Goal: Task Accomplishment & Management: Complete application form

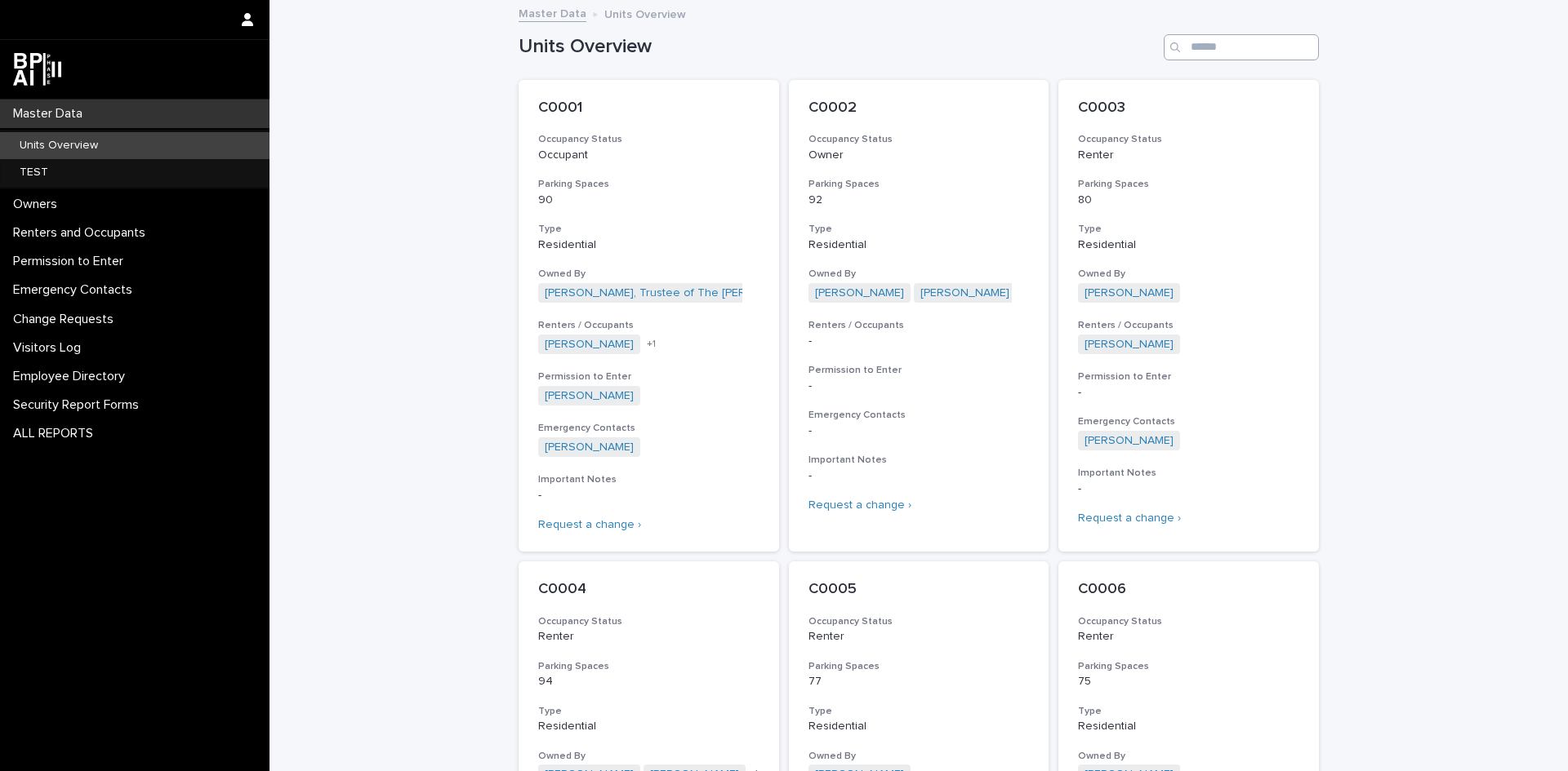
click at [1235, 37] on input "Search" at bounding box center [1241, 47] width 156 height 27
type input "*****"
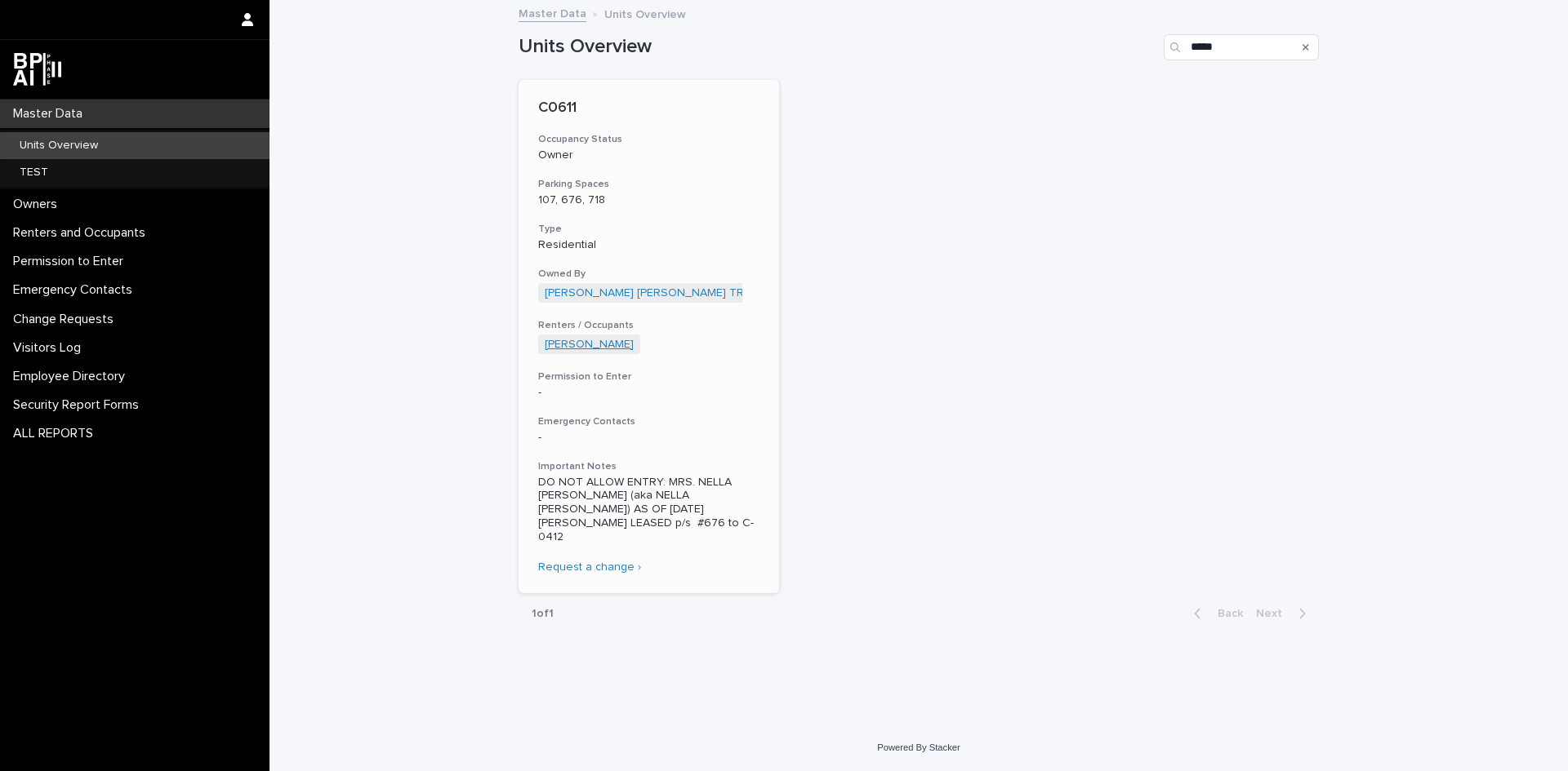
click at [592, 343] on link "Mayra Martinez" at bounding box center [589, 345] width 89 height 14
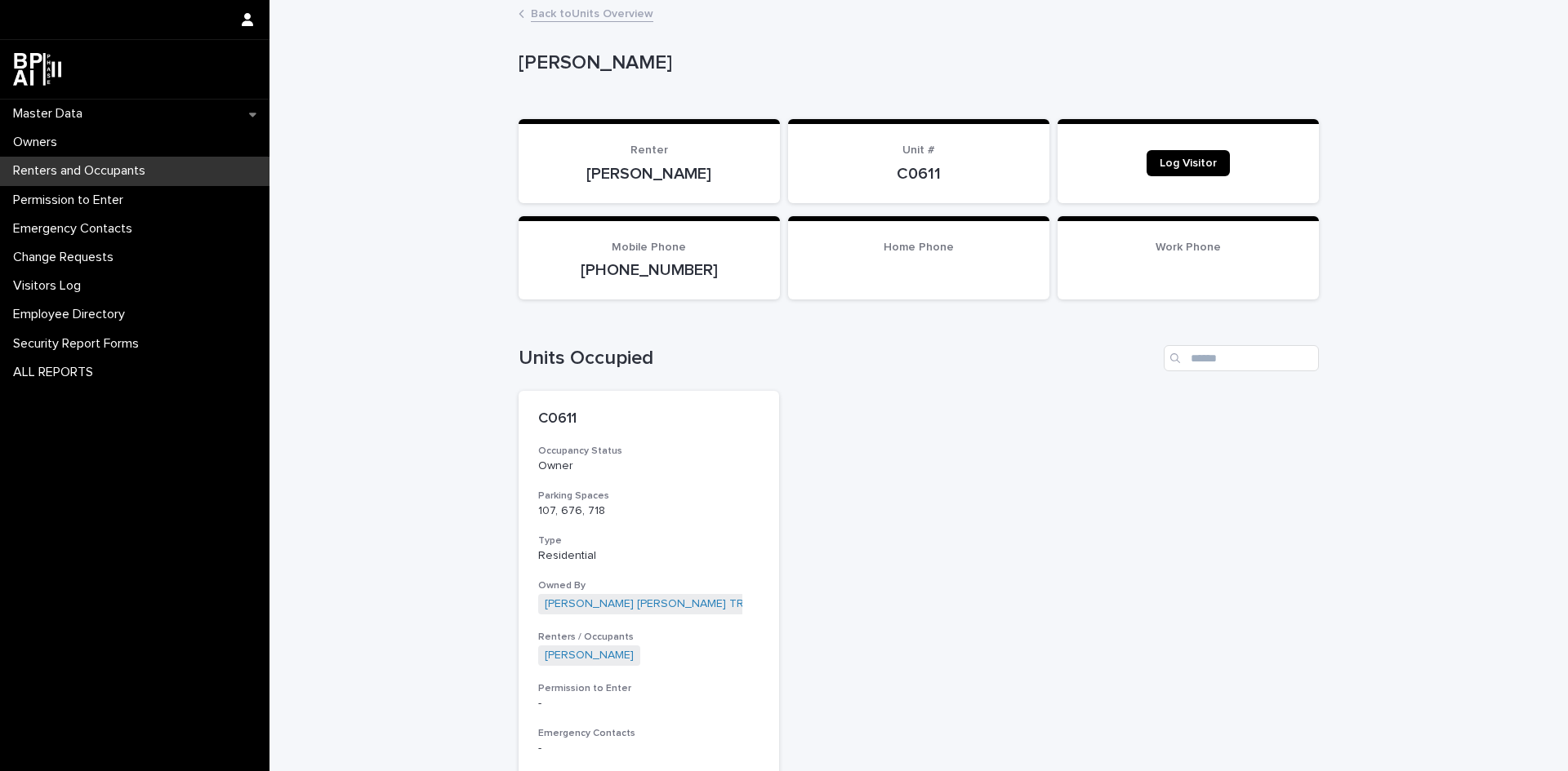
click at [1173, 164] on span "Log Visitor" at bounding box center [1188, 163] width 57 height 12
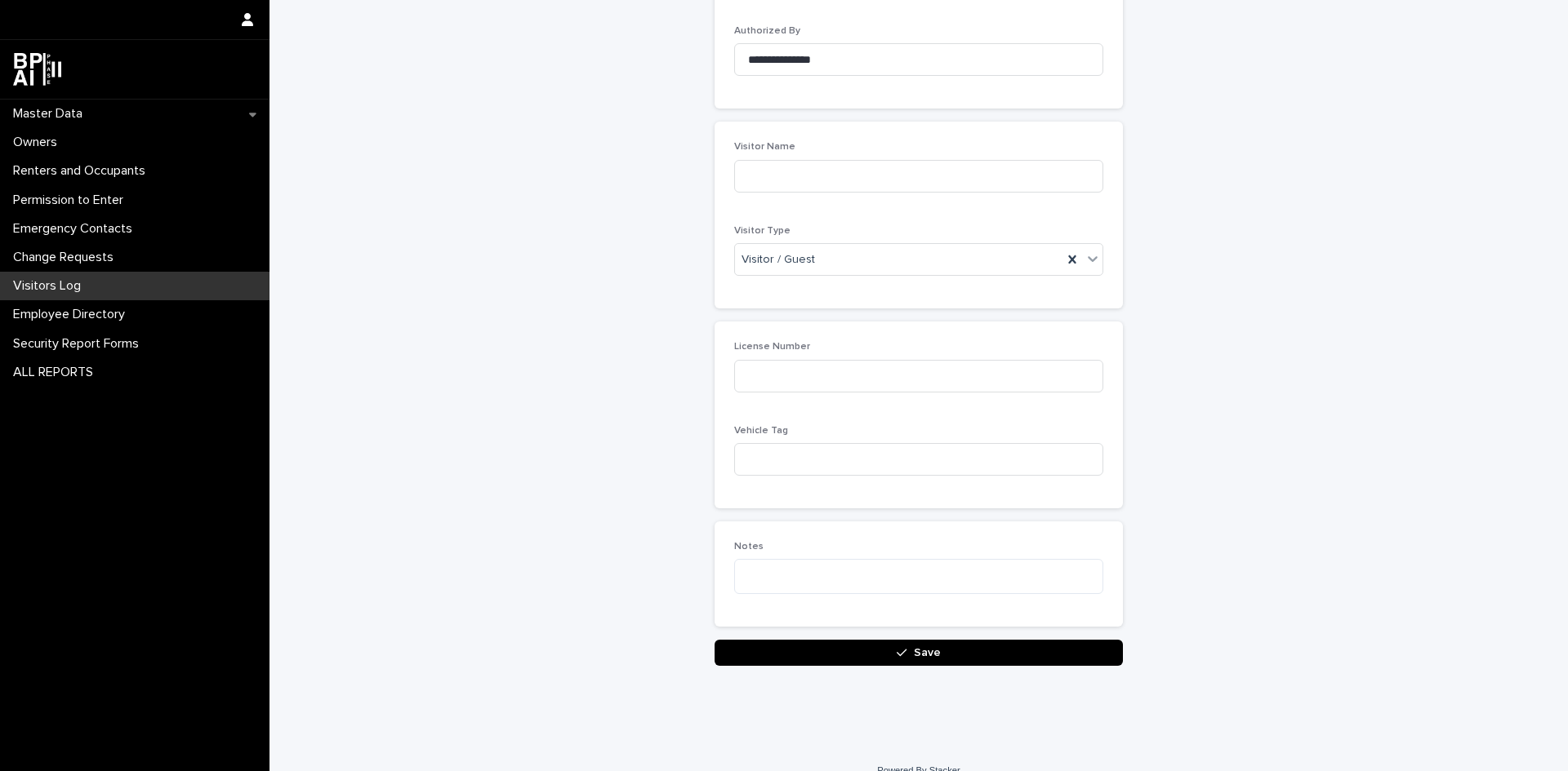
scroll to position [194, 0]
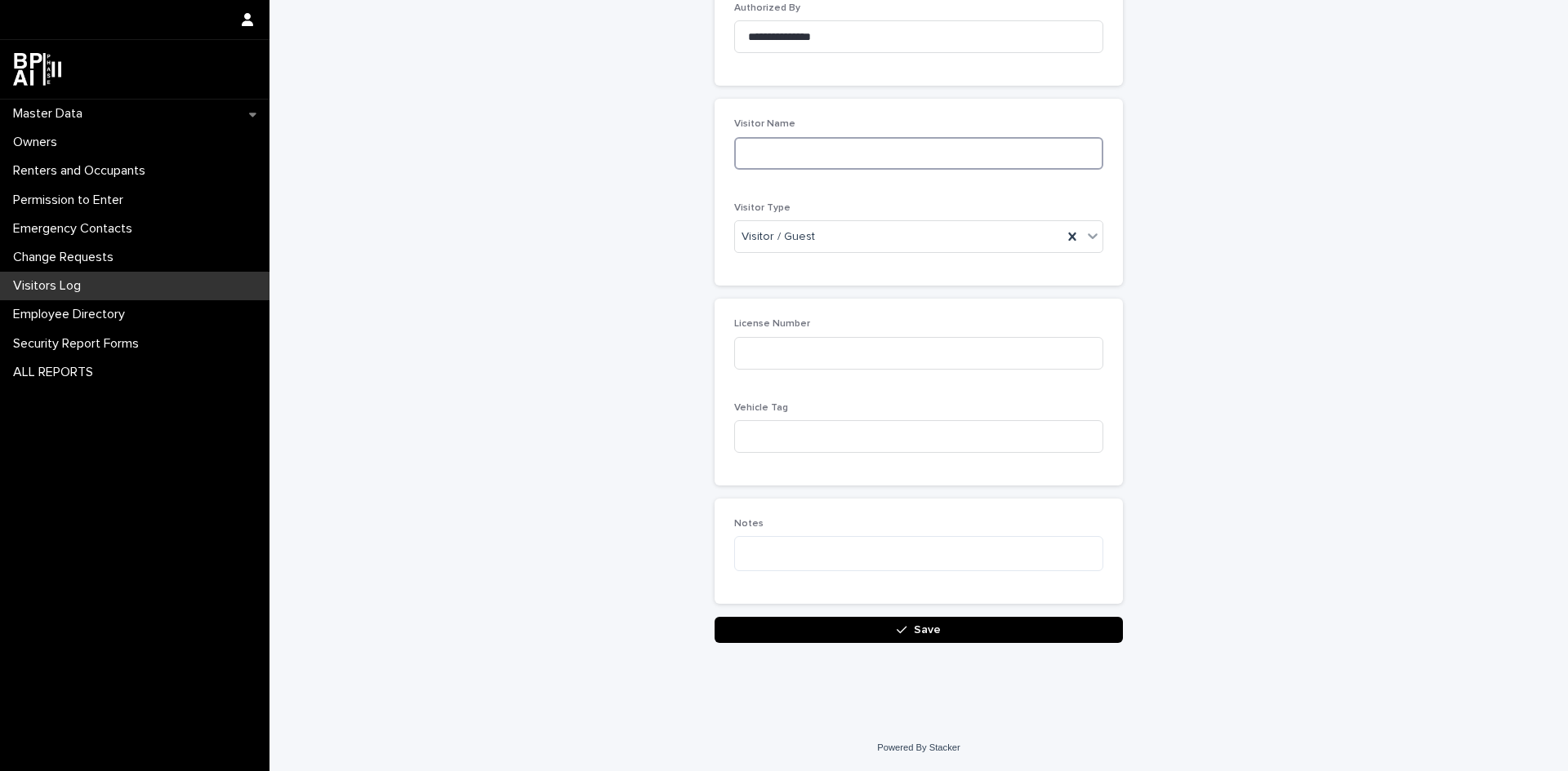
click at [906, 159] on input at bounding box center [918, 153] width 369 height 32
click at [874, 151] on input at bounding box center [918, 153] width 369 height 32
type input "**********"
click at [936, 362] on input at bounding box center [918, 353] width 369 height 32
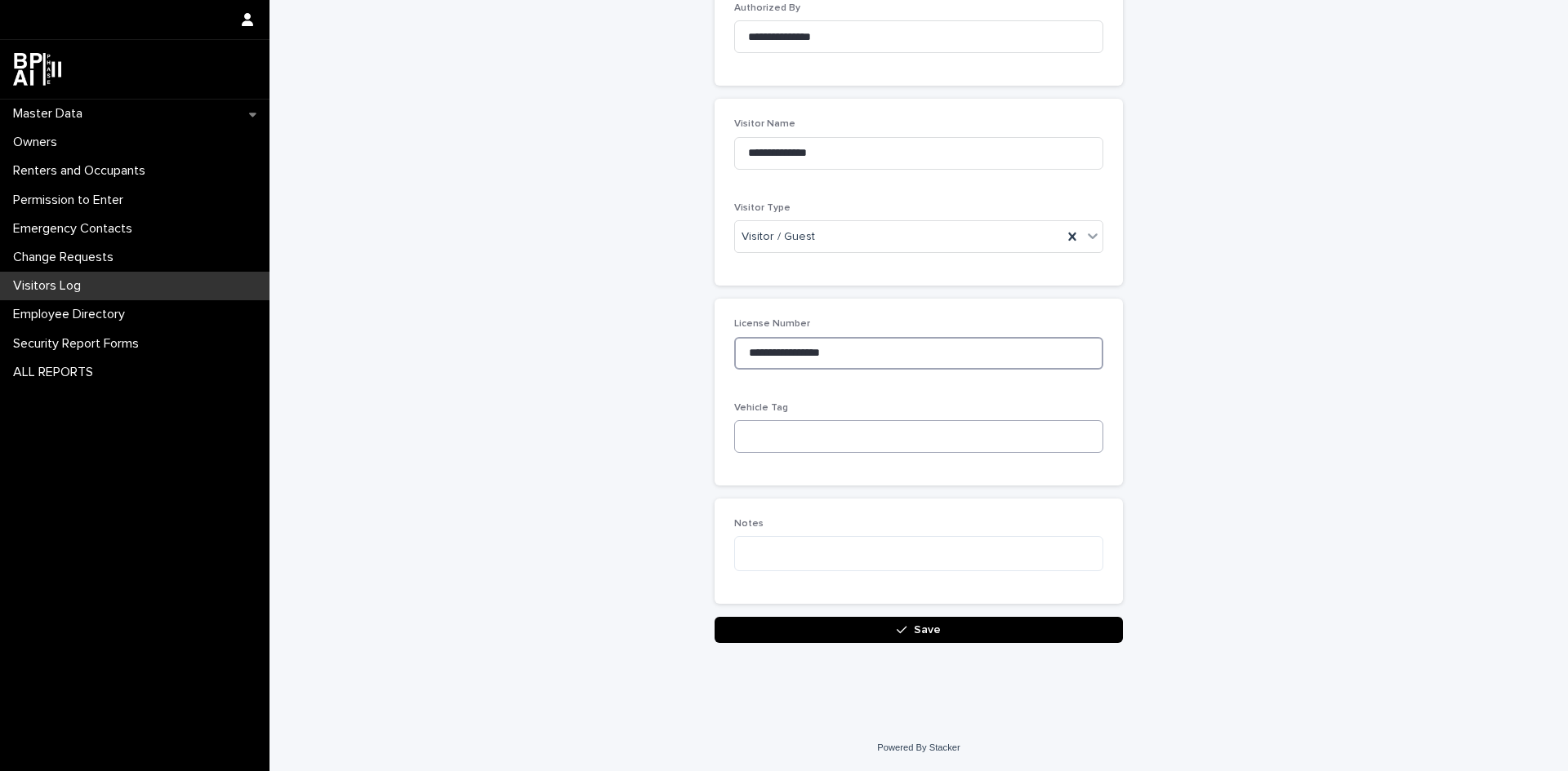
type input "**********"
click at [828, 424] on input at bounding box center [918, 436] width 369 height 32
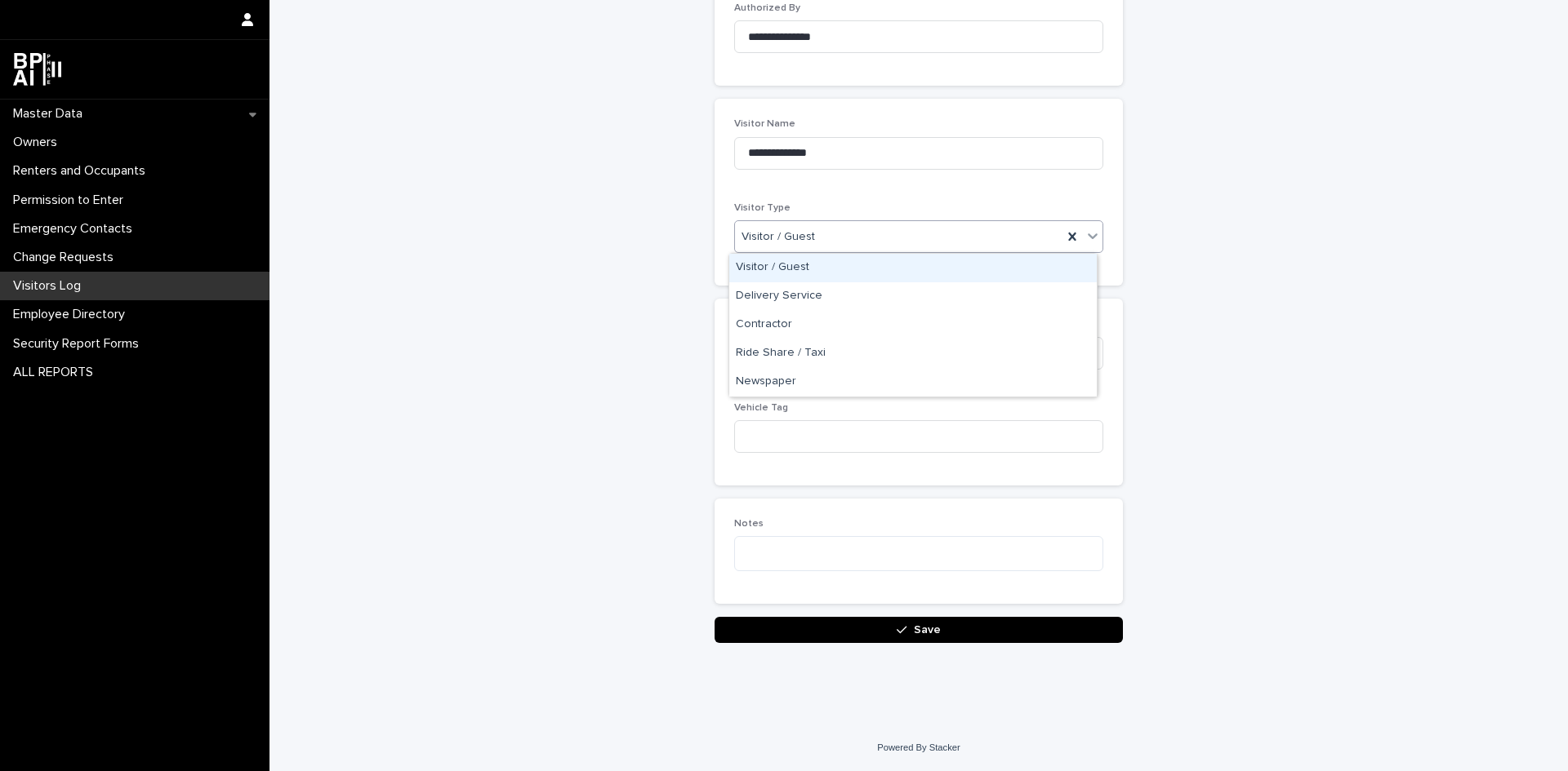
click at [842, 242] on div "Visitor / Guest" at bounding box center [898, 236] width 327 height 27
click at [852, 296] on div "Delivery Service" at bounding box center [912, 296] width 367 height 29
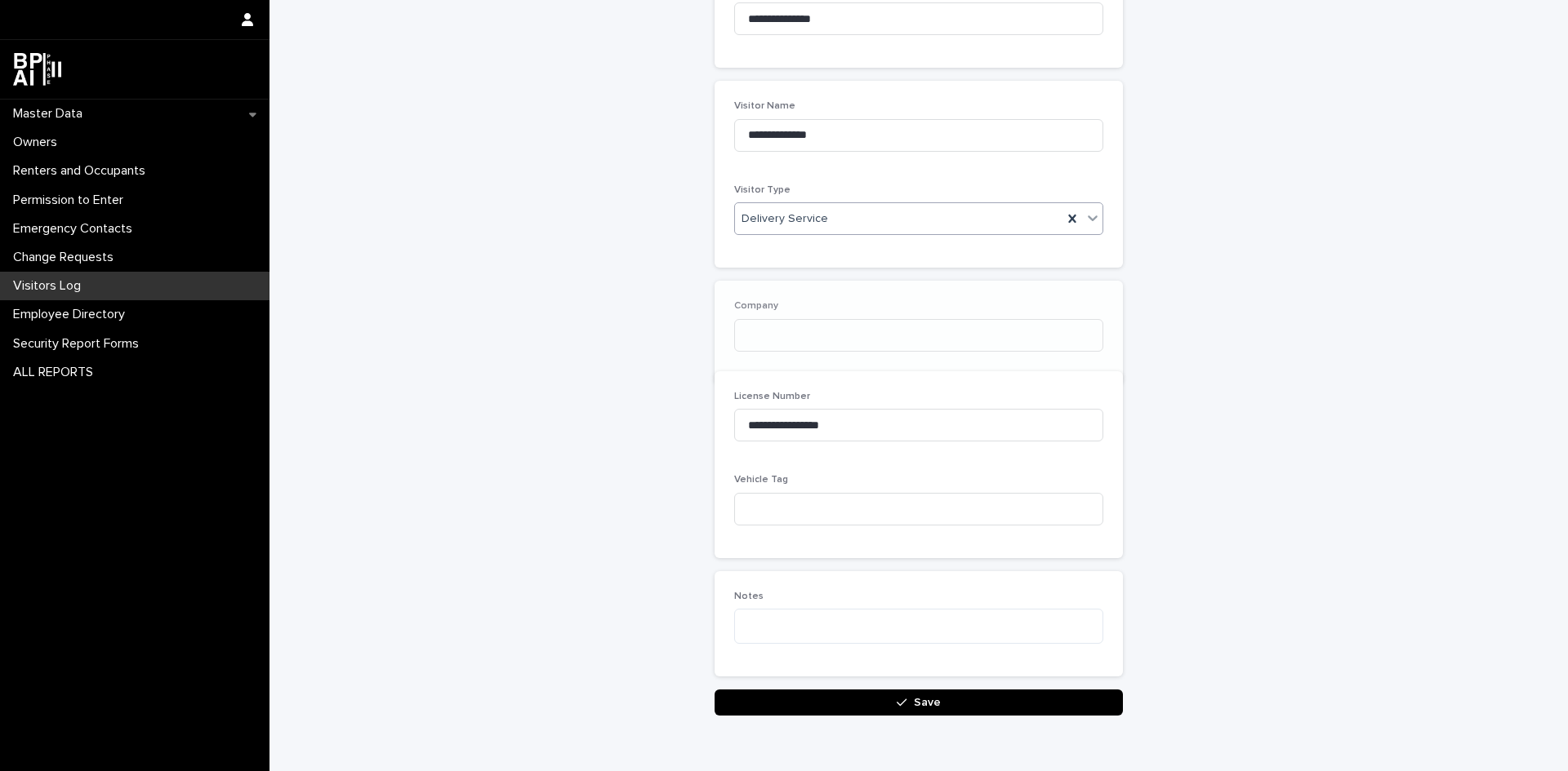
scroll to position [252, 0]
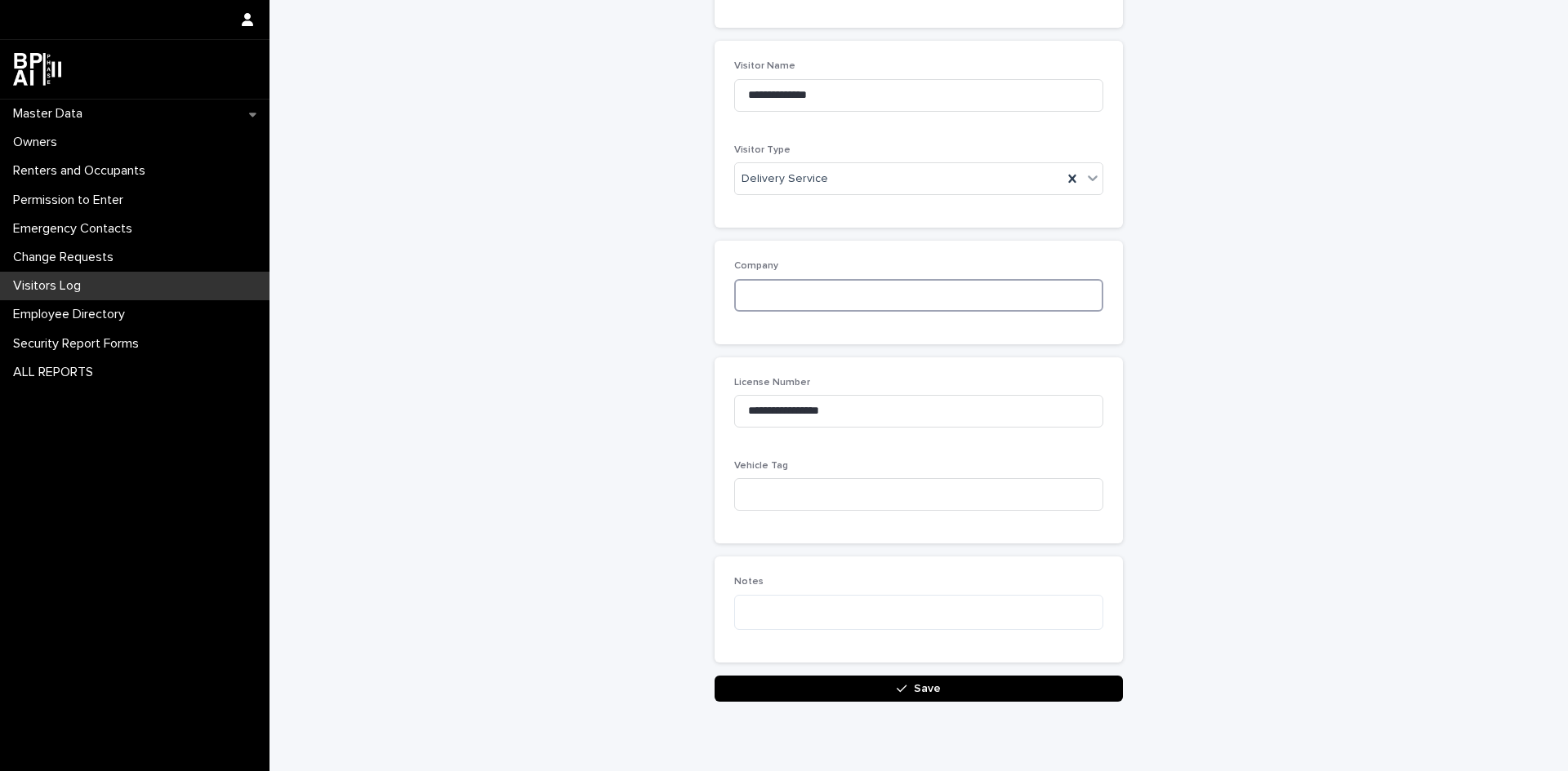
drag, startPoint x: 852, startPoint y: 293, endPoint x: 859, endPoint y: 288, distance: 8.6
click at [857, 291] on input at bounding box center [918, 295] width 369 height 32
type input "*********"
click at [804, 501] on input at bounding box center [918, 494] width 369 height 32
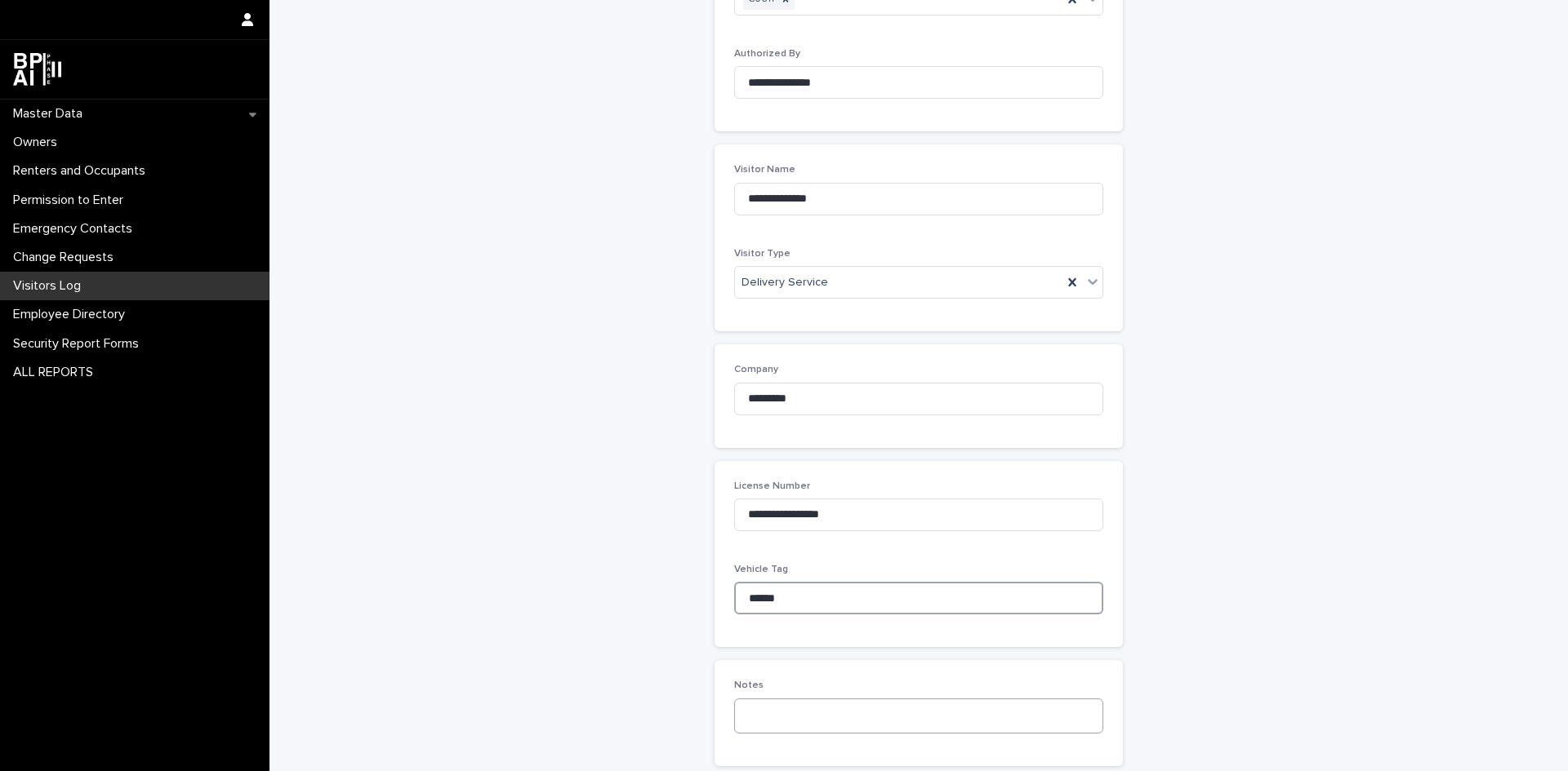
scroll to position [311, 0]
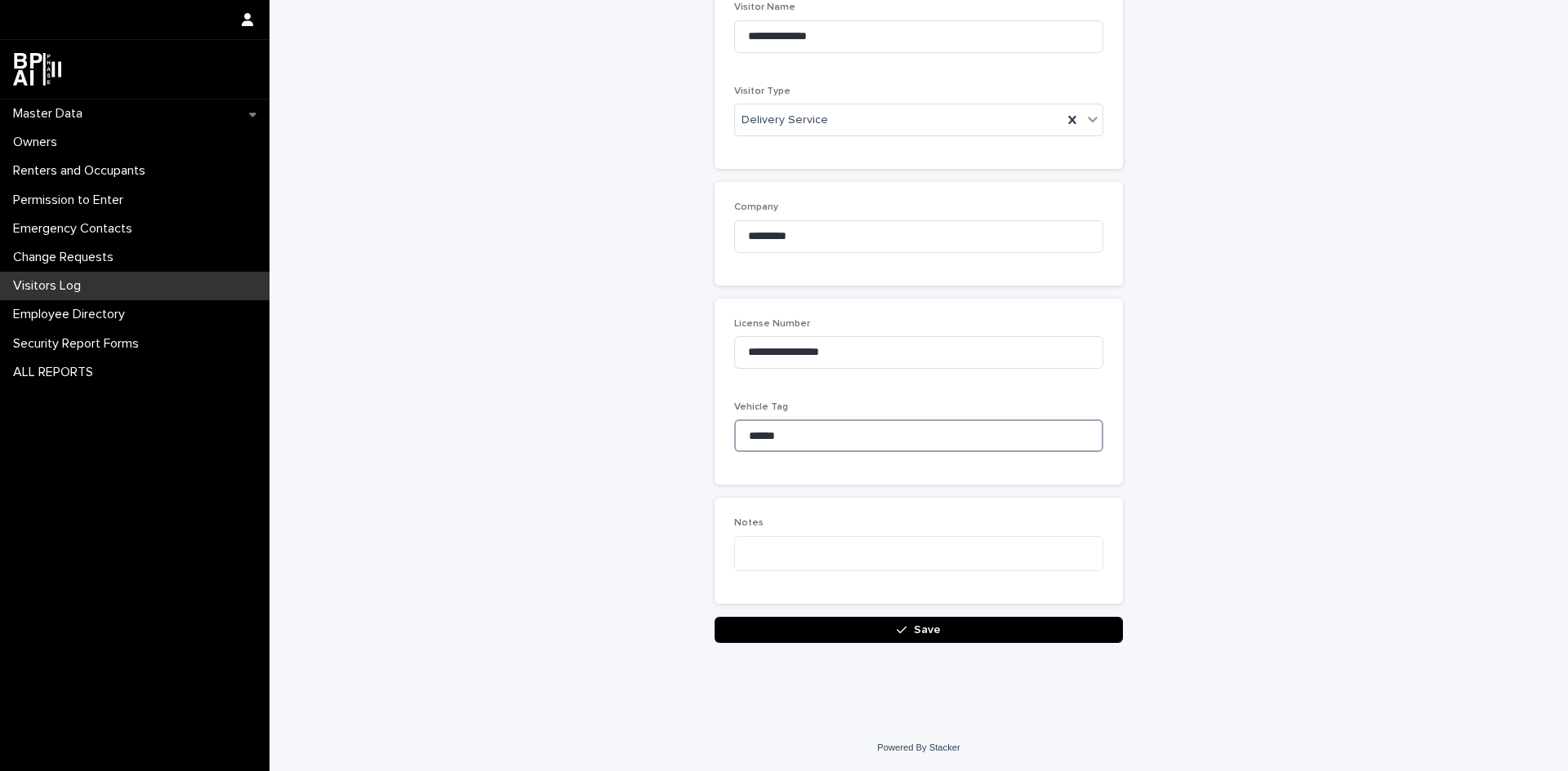
type input "******"
click at [966, 636] on button "Save" at bounding box center [918, 630] width 409 height 27
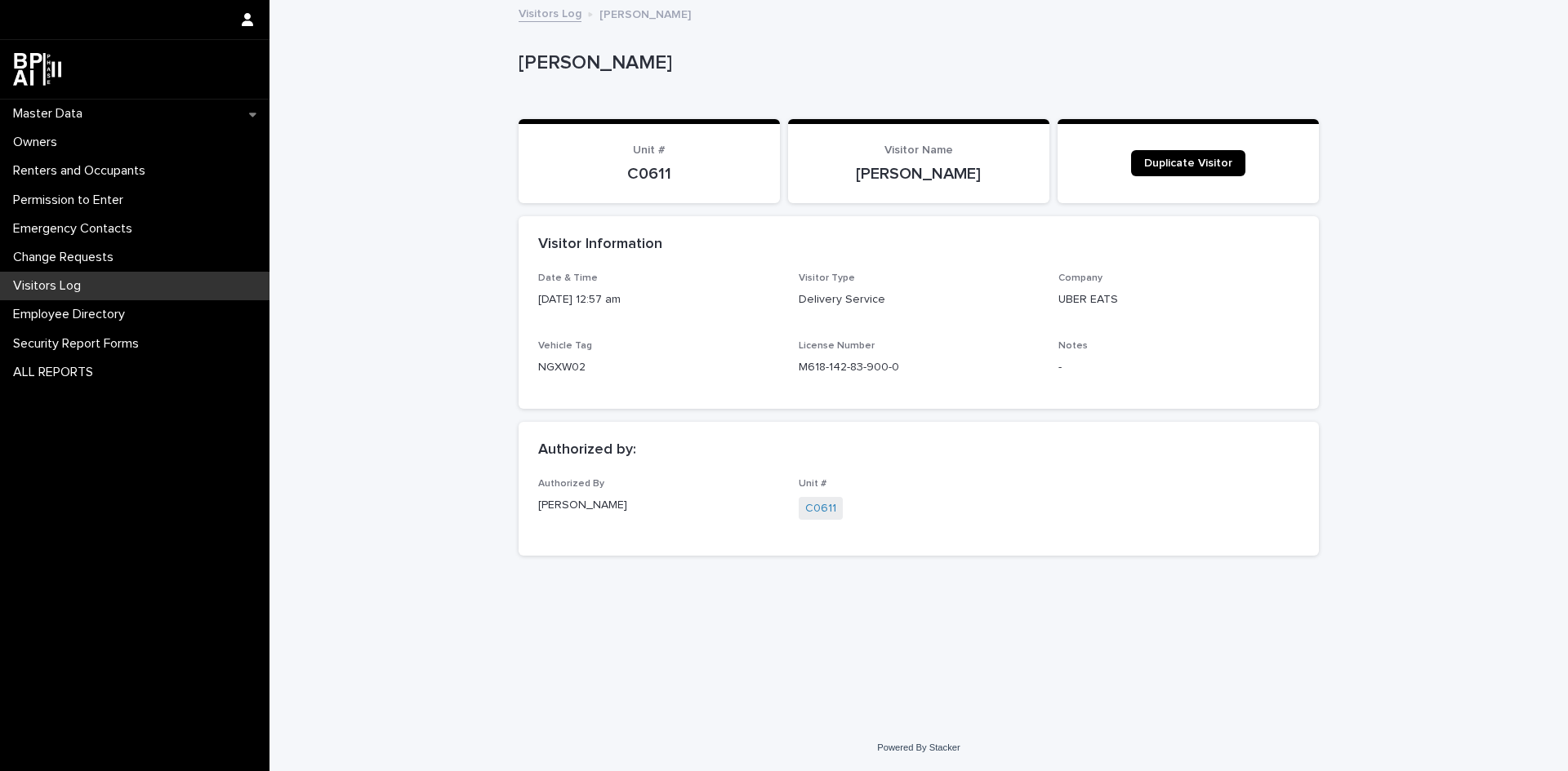
drag, startPoint x: 966, startPoint y: 636, endPoint x: 579, endPoint y: 370, distance: 469.6
click at [129, 112] on div "Master Data" at bounding box center [135, 113] width 270 height 29
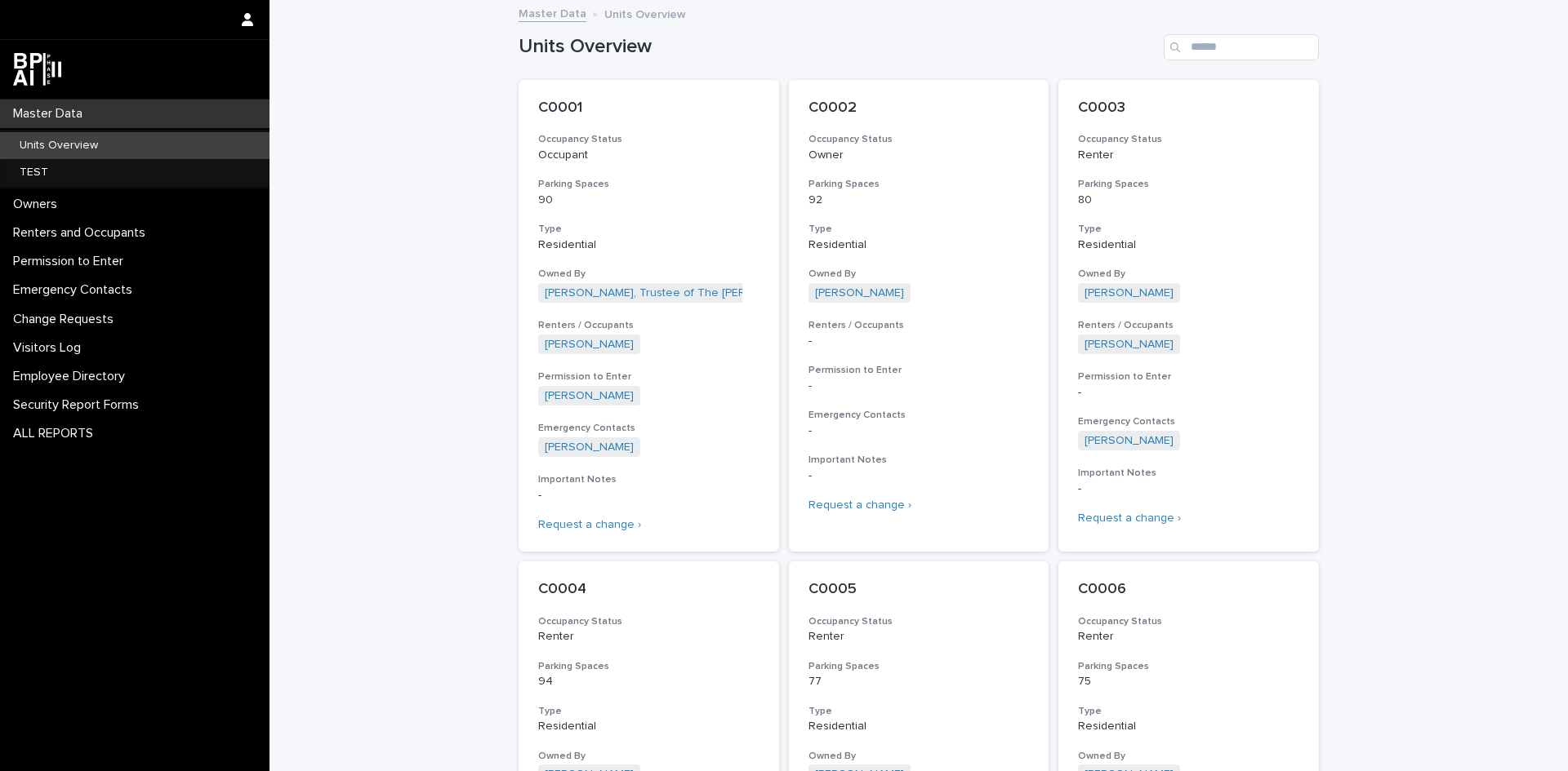
click at [131, 143] on div "Units Overview" at bounding box center [135, 145] width 270 height 27
click at [73, 141] on p "Units Overview" at bounding box center [59, 146] width 104 height 14
click at [117, 397] on div "Security Report Forms" at bounding box center [135, 405] width 270 height 29
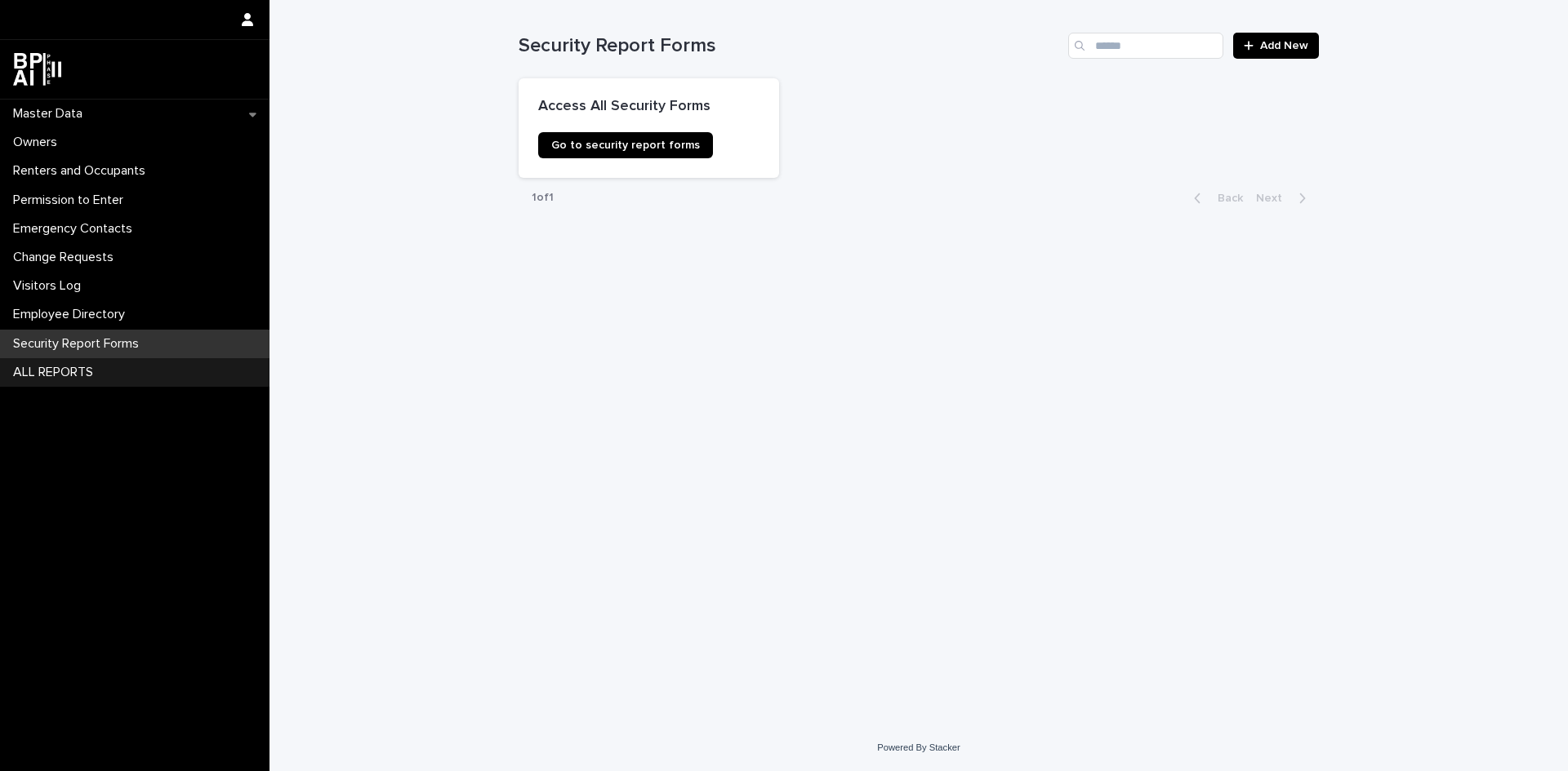
click at [91, 380] on p "ALL REPORTS" at bounding box center [56, 373] width 99 height 16
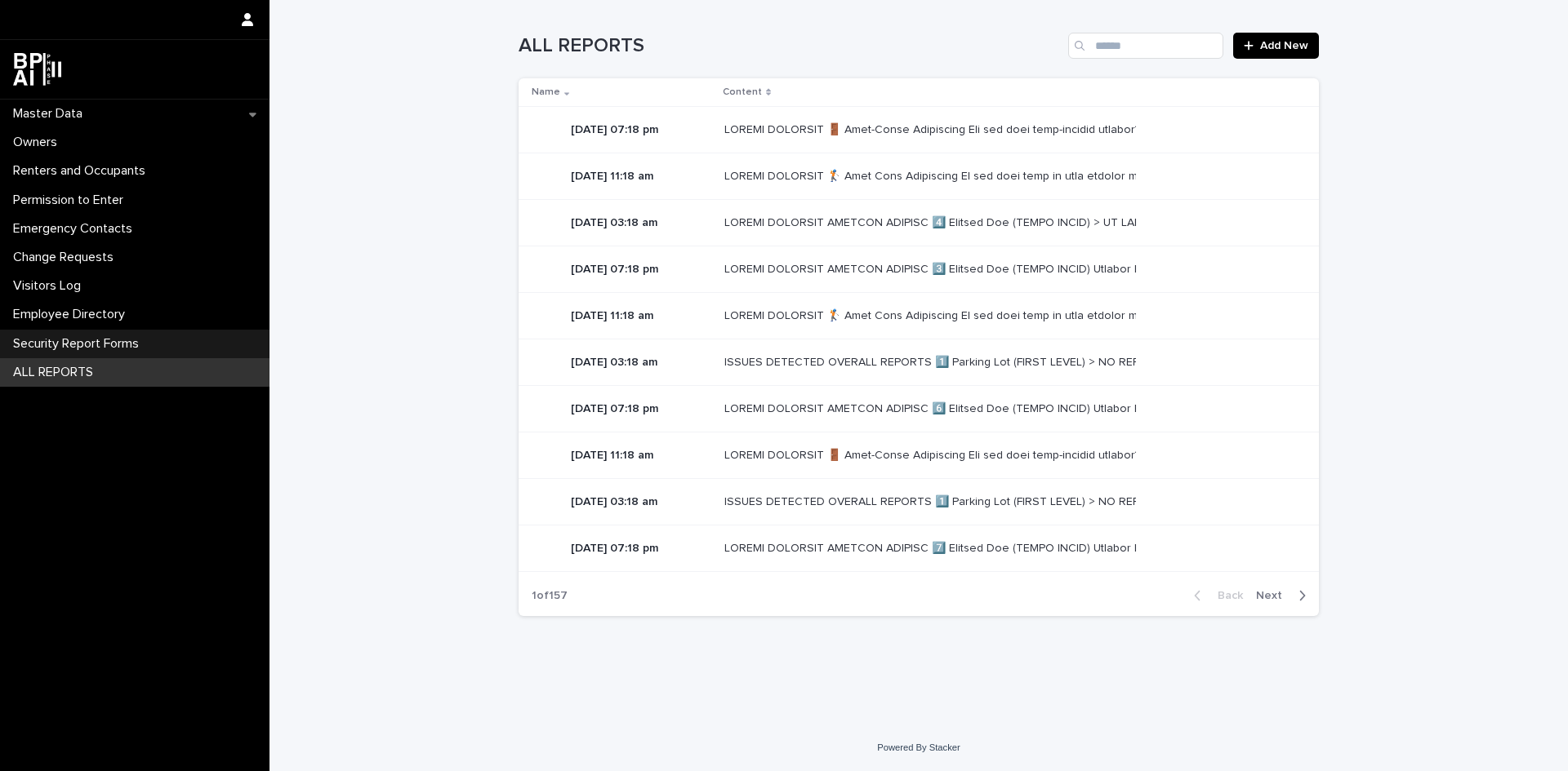
click at [142, 352] on div "Security Report Forms" at bounding box center [135, 344] width 270 height 29
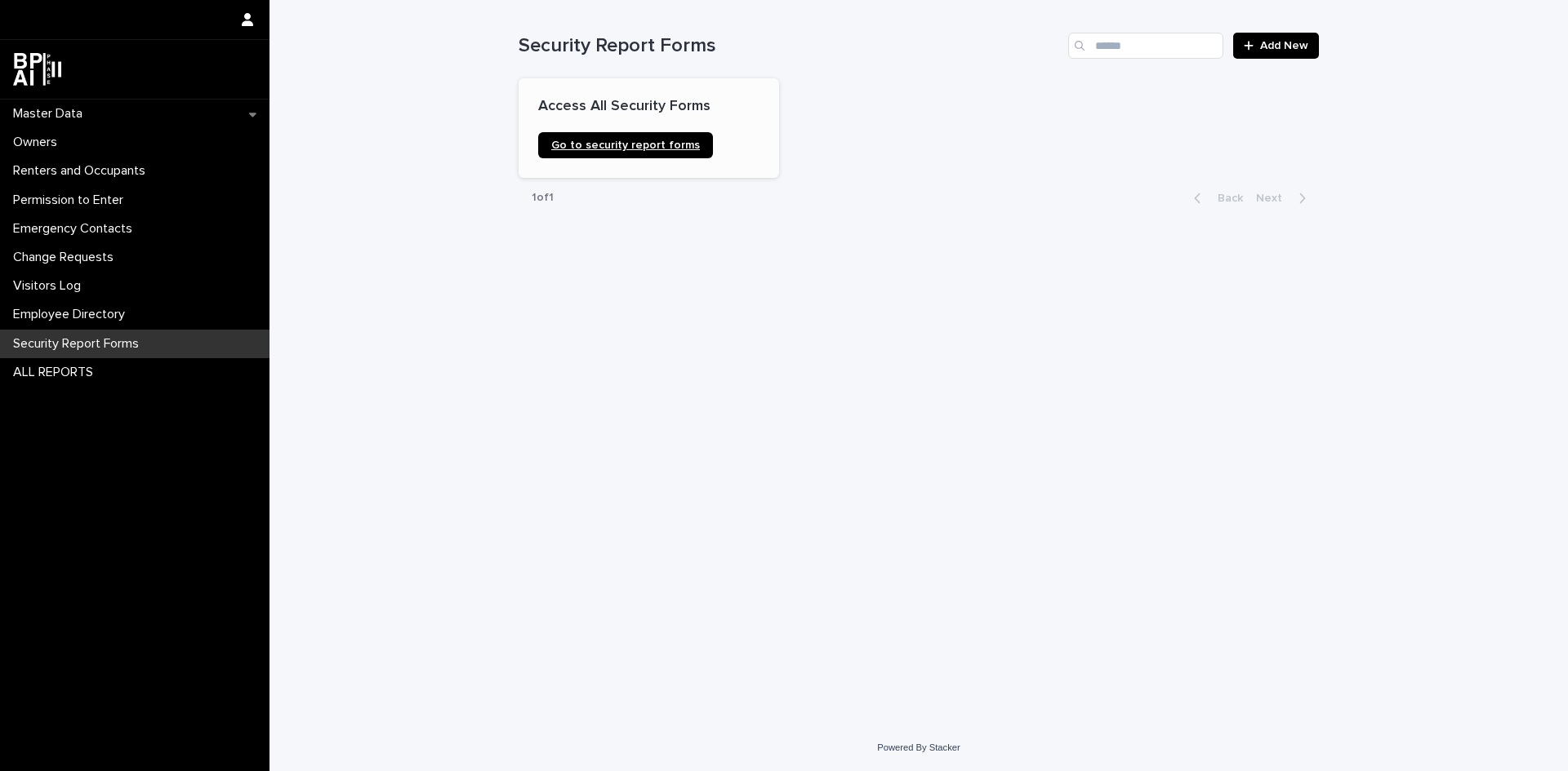
click at [667, 149] on span "Go to security report forms" at bounding box center [625, 146] width 149 height 12
click at [119, 371] on div "ALL REPORTS" at bounding box center [135, 372] width 270 height 29
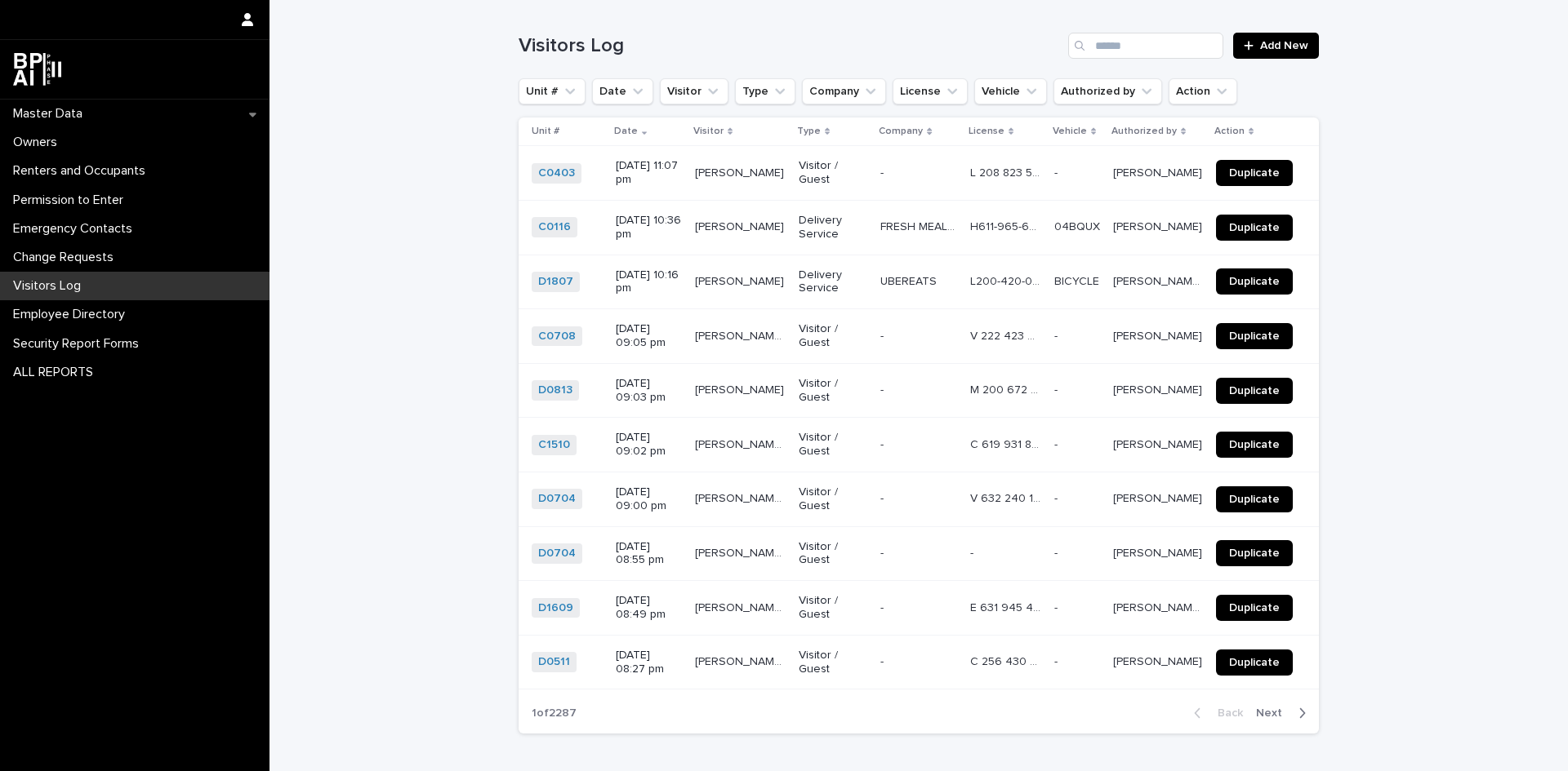
click at [94, 285] on div "Visitors Log" at bounding box center [135, 286] width 270 height 29
click at [57, 283] on p "Visitors Log" at bounding box center [50, 287] width 88 height 16
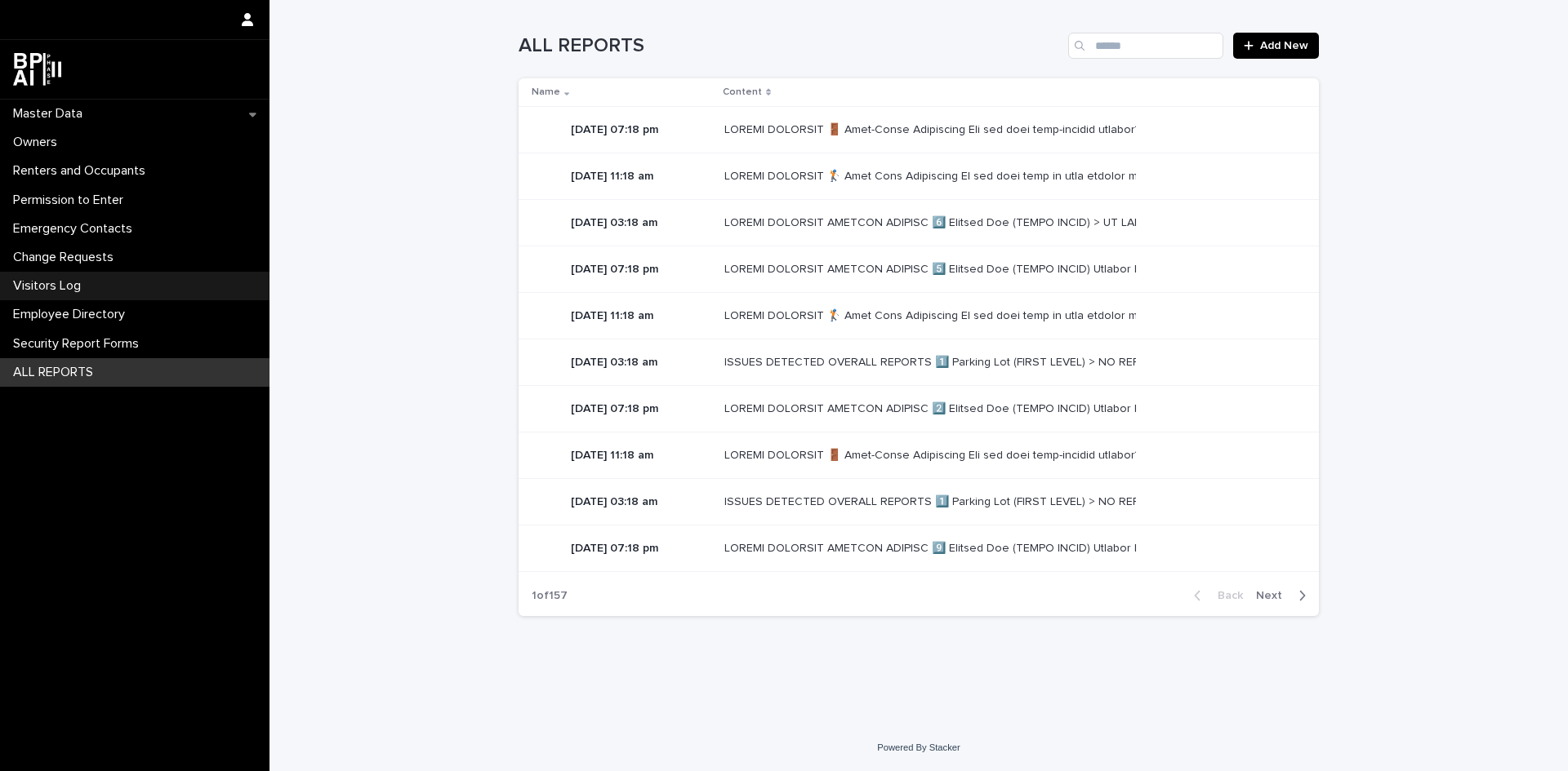
click at [95, 275] on div "Visitors Log" at bounding box center [135, 286] width 270 height 29
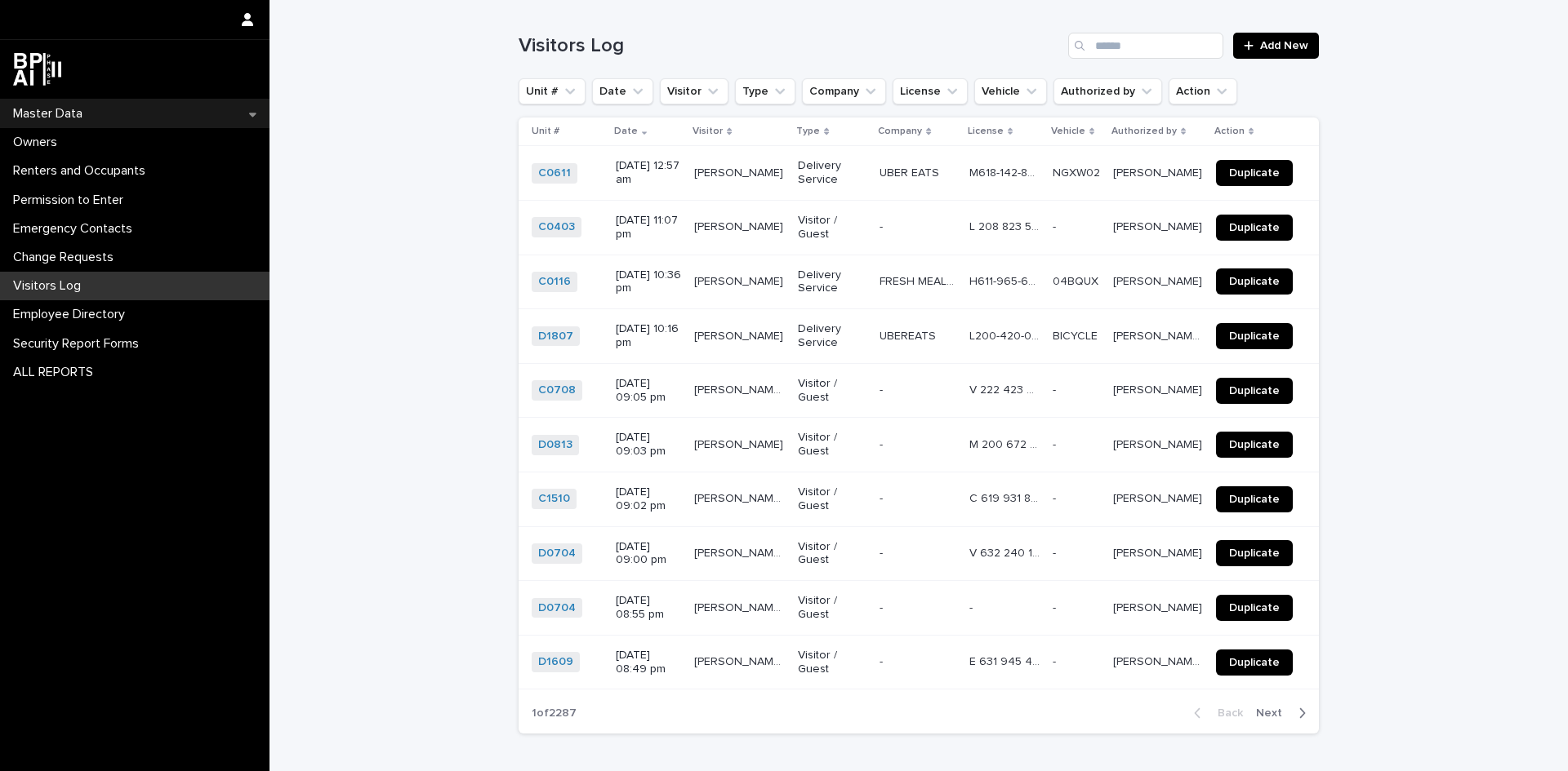
click at [103, 122] on div "Master Data" at bounding box center [135, 113] width 270 height 29
